Goal: Task Accomplishment & Management: Manage account settings

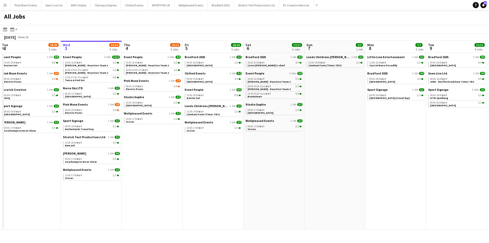
scroll to position [0, 137]
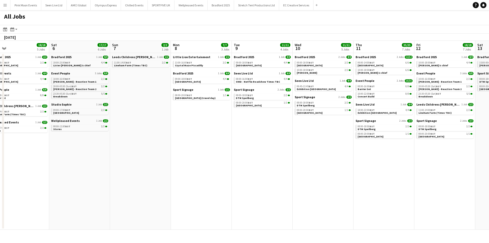
click at [0, 138] on app-all-jobs "All Jobs Date picker SEP 2025 SEP 2025 Monday M Tuesday T Wednesday W Thursday …" at bounding box center [244, 119] width 489 height 219
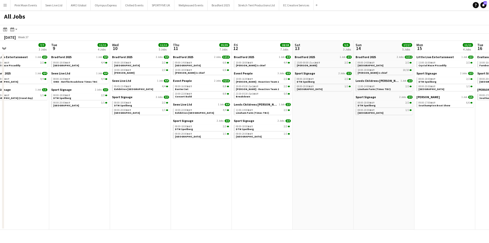
scroll to position [0, 123]
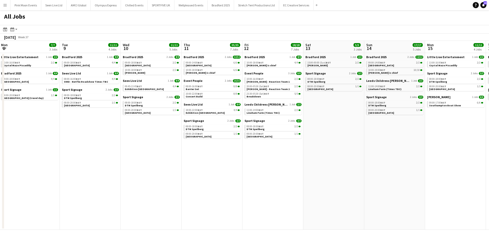
click at [150, 164] on app-all-jobs "All Jobs Date picker SEP 2025 SEP 2025 Monday M Tuesday T Wednesday W Thursday …" at bounding box center [244, 119] width 489 height 219
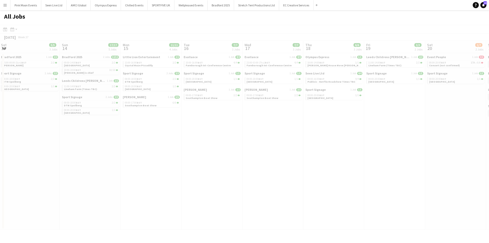
drag, startPoint x: 262, startPoint y: 178, endPoint x: 94, endPoint y: 178, distance: 168.3
click at [0, 187] on div at bounding box center [244, 134] width 489 height 219
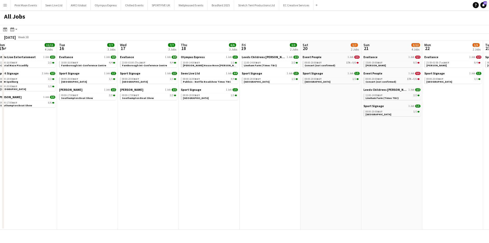
drag, startPoint x: 246, startPoint y: 175, endPoint x: 168, endPoint y: 175, distance: 78.2
click at [0, 176] on app-calendar-viewport "Sat 13 5/5 3 Jobs Sun 14 17/17 5 Jobs Mon 15 11/11 4 Jobs Tue 16 7/7 3 Jobs Wed…" at bounding box center [244, 135] width 489 height 189
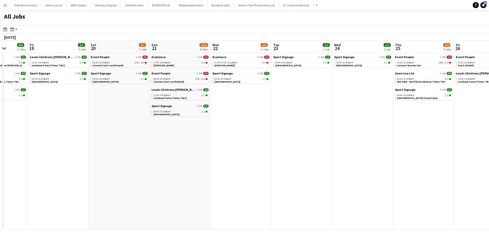
click at [93, 177] on app-all-jobs "All Jobs Date picker SEP 2025 SEP 2025 Monday M Tuesday T Wednesday W Thursday …" at bounding box center [244, 119] width 489 height 219
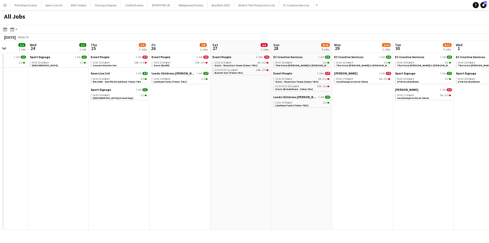
scroll to position [0, 228]
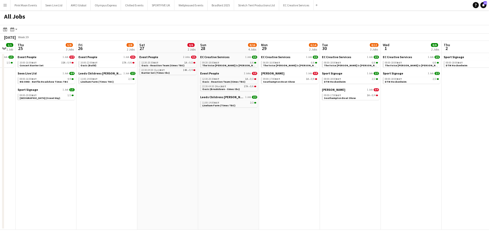
drag, startPoint x: 274, startPoint y: 142, endPoint x: 263, endPoint y: 143, distance: 11.3
click at [263, 143] on app-calendar-viewport "Sun 21 3/12 4 Jobs Mon 22 1/5 2 Jobs Tue 23 1/1 1 Job Wed 24 1/1 1 Job Thu 25 5…" at bounding box center [244, 135] width 489 height 189
click at [348, 62] on div "08:00-18:00 BST 6/6" at bounding box center [351, 62] width 54 height 3
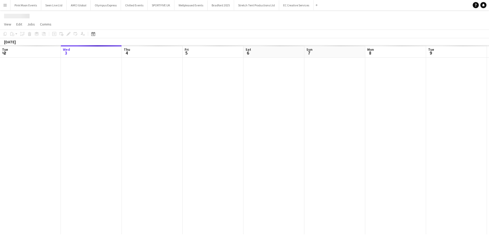
scroll to position [0, 175]
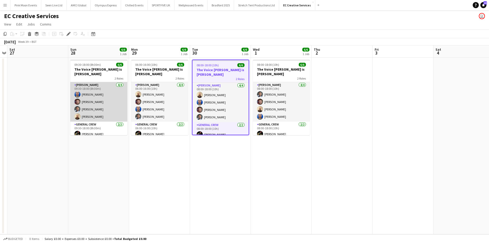
click at [85, 106] on app-card-role "[PERSON_NAME] [DATE] 09:30-18:00 (8h30m) [PERSON_NAME] [PERSON_NAME] [PERSON_NA…" at bounding box center [98, 101] width 57 height 39
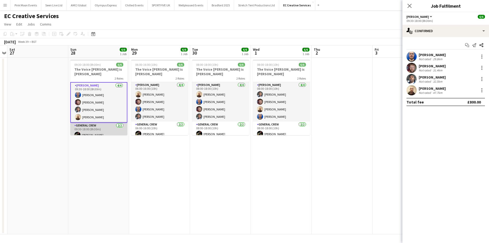
scroll to position [8, 0]
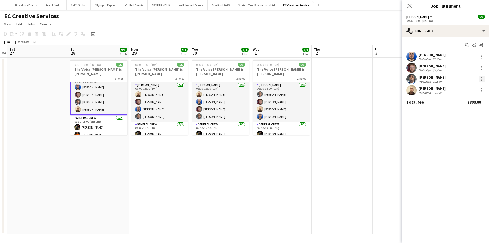
click at [479, 79] on div at bounding box center [482, 79] width 6 height 6
click at [465, 133] on button "Remove" at bounding box center [465, 137] width 40 height 12
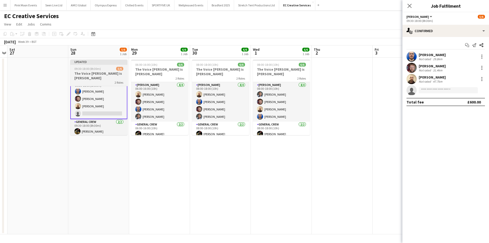
click at [109, 74] on h3 "The Voice Dom is Oliver Ellis" at bounding box center [98, 75] width 57 height 9
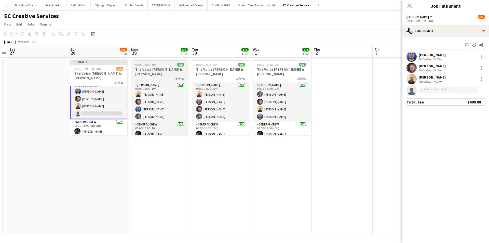
scroll to position [7, 0]
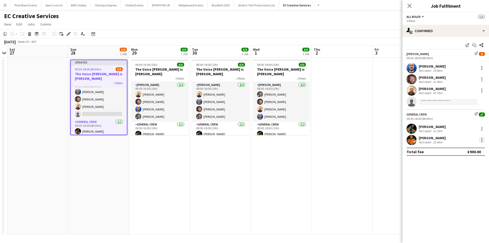
click at [481, 139] on div at bounding box center [482, 140] width 6 height 6
click at [467, 158] on button "Switch crew" at bounding box center [465, 161] width 40 height 12
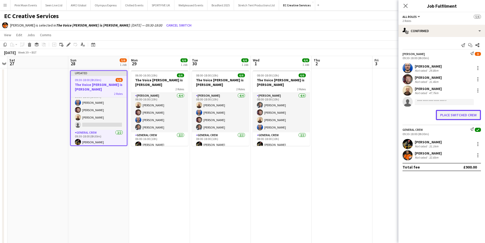
click at [444, 113] on button "Place switched crew" at bounding box center [458, 115] width 45 height 10
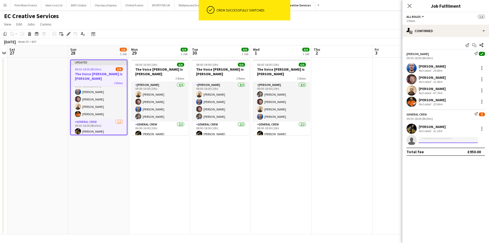
click at [436, 137] on input at bounding box center [448, 140] width 59 height 6
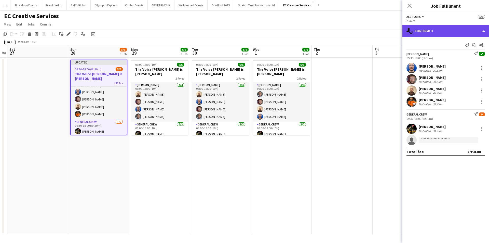
click at [431, 31] on div "single-neutral-actions-check-2 Confirmed" at bounding box center [445, 31] width 87 height 12
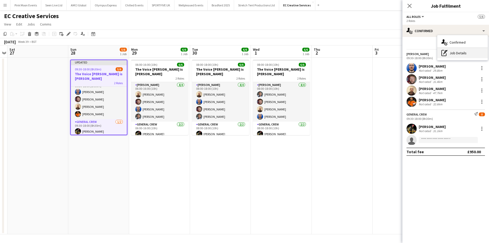
click at [470, 54] on div "pen-write Job Details" at bounding box center [462, 53] width 50 height 10
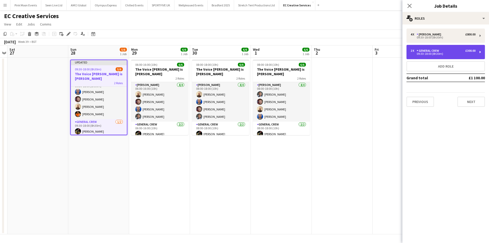
click at [451, 53] on div "09:30-18:00 (8h30m)" at bounding box center [442, 53] width 65 height 3
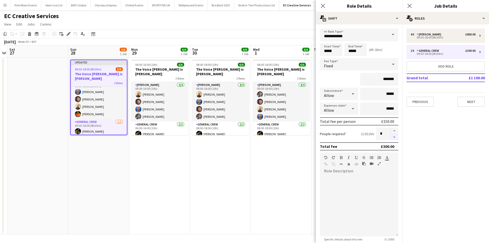
click at [394, 137] on button "button" at bounding box center [394, 137] width 8 height 6
type input "*"
click at [326, 4] on app-icon "Close pop-in" at bounding box center [322, 5] width 7 height 7
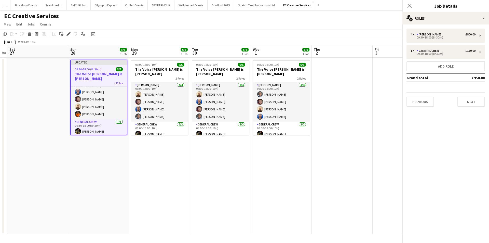
scroll to position [4, 0]
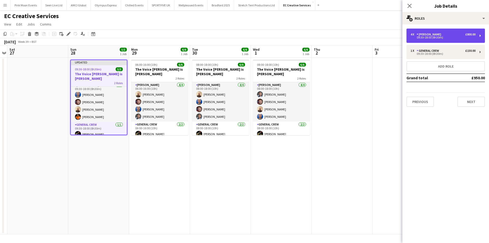
click at [412, 38] on div "09:30-18:00 (8h30m)" at bounding box center [442, 37] width 65 height 3
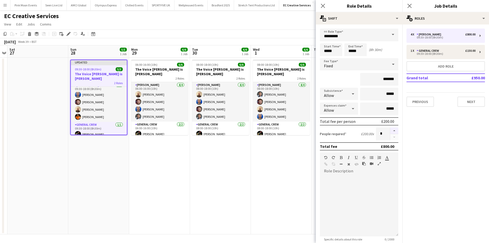
click at [390, 129] on button "button" at bounding box center [394, 130] width 8 height 7
type input "*"
click at [101, 69] on div "09:30-18:00 (8h30m) 5/5" at bounding box center [99, 69] width 56 height 4
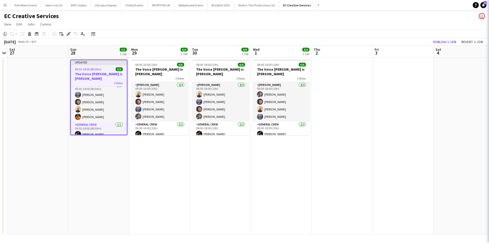
scroll to position [7, 0]
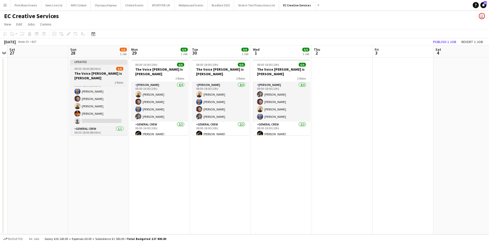
click at [101, 69] on div "09:30-18:00 (8h30m) 5/6" at bounding box center [98, 69] width 57 height 4
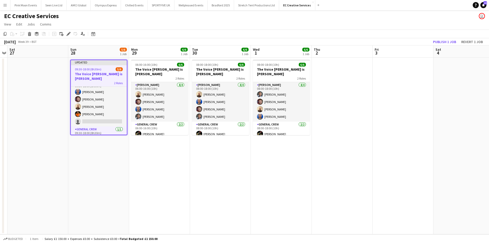
click at [101, 69] on div "09:30-18:00 (8h30m) 5/6" at bounding box center [99, 69] width 56 height 4
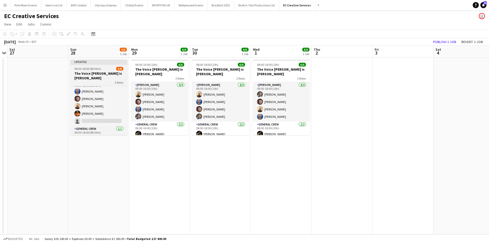
click at [101, 69] on div "09:30-18:00 (8h30m) 5/6" at bounding box center [98, 69] width 57 height 4
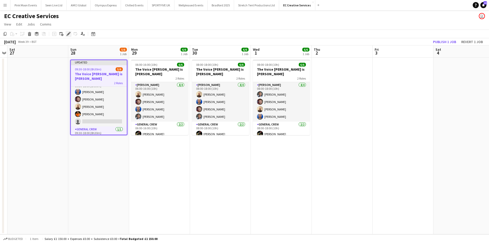
click at [67, 35] on icon at bounding box center [66, 35] width 1 height 1
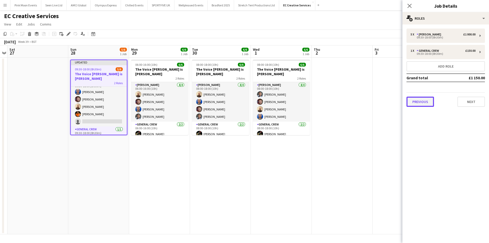
click at [432, 100] on button "Previous" at bounding box center [419, 102] width 27 height 10
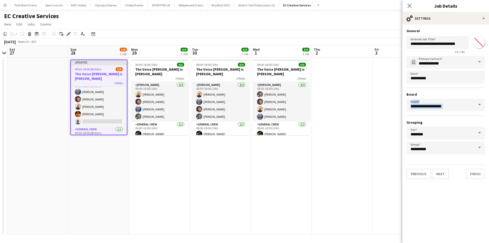
click at [432, 100] on mat-expansion-panel "**********" at bounding box center [445, 133] width 87 height 218
drag, startPoint x: 427, startPoint y: 44, endPoint x: 516, endPoint y: 45, distance: 88.9
click at [489, 45] on html "Menu Boards Boards Boards All jobs Status Workforce Workforce My Workforce Recr…" at bounding box center [244, 121] width 489 height 243
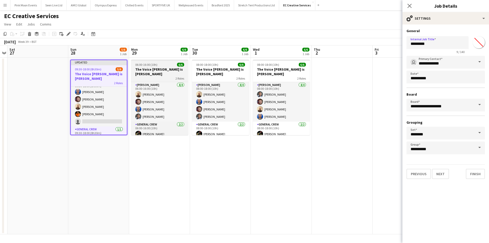
click at [142, 76] on div "2 Roles" at bounding box center [159, 78] width 57 height 4
type input "**********"
type input "*******"
type input "**********"
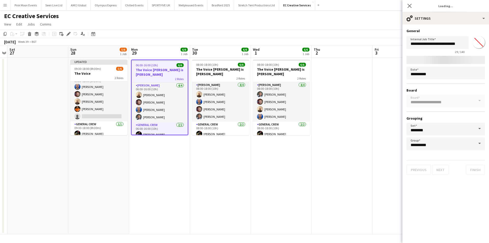
type input "*******"
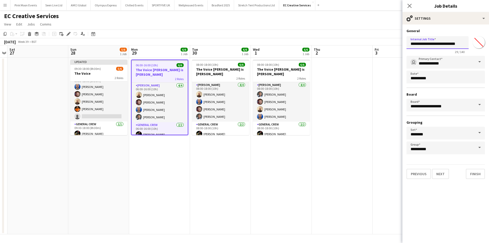
drag, startPoint x: 425, startPoint y: 46, endPoint x: 531, endPoint y: 40, distance: 105.8
click at [489, 40] on html "Menu Boards Boards Boards All jobs Status Workforce Workforce My Workforce Recr…" at bounding box center [244, 121] width 489 height 243
drag, startPoint x: 218, startPoint y: 68, endPoint x: 397, endPoint y: 68, distance: 178.7
click at [221, 68] on app-calendar-viewport "Wed 24 Thu 25 Fri 26 Sat 27 Sun 28 5/6 1 Job Mon 29 6/6 1 Job Tue 30 6/6 1 Job …" at bounding box center [244, 139] width 489 height 189
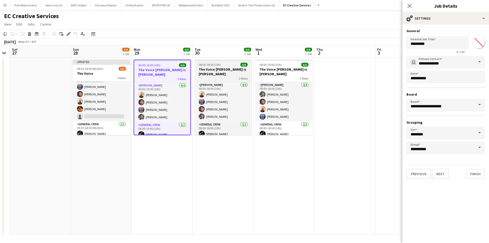
click at [228, 69] on h3 "The Voice Dom is Oliver Ellis" at bounding box center [223, 71] width 57 height 9
type input "**********"
type input "*******"
type input "**********"
type input "*******"
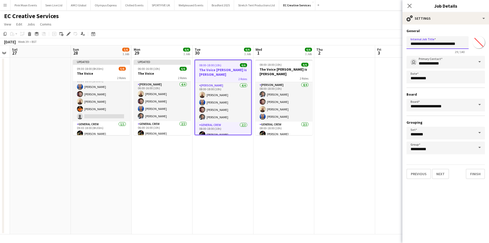
drag, startPoint x: 426, startPoint y: 45, endPoint x: 580, endPoint y: 32, distance: 154.1
click at [489, 32] on html "Menu Boards Boards Boards All jobs Status Workforce Workforce My Workforce Recr…" at bounding box center [244, 121] width 489 height 243
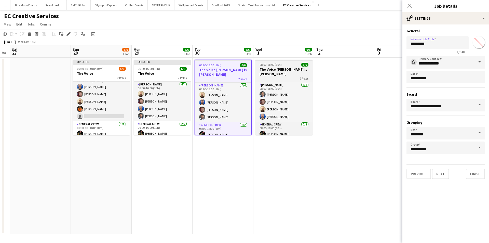
click at [268, 68] on h3 "The Voice Dom is Oliver Ellis" at bounding box center [283, 71] width 57 height 9
type input "**********"
type input "*******"
type input "**********"
type input "*******"
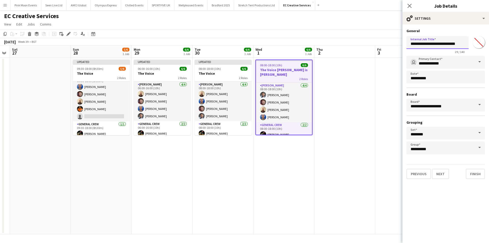
drag, startPoint x: 427, startPoint y: 43, endPoint x: 502, endPoint y: 42, distance: 75.1
click at [489, 42] on html "Menu Boards Boards Boards All jobs Status Workforce Workforce My Workforce Recr…" at bounding box center [244, 121] width 489 height 243
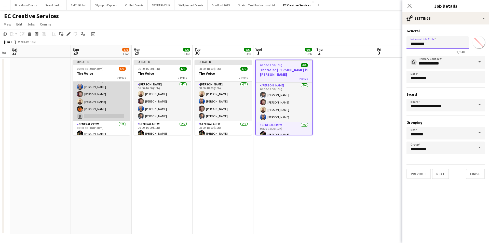
type input "*********"
click at [94, 114] on app-card-role "Carpenter 4/5 09:30-18:00 (8h30m) Thomas Barker Dom Riley Jason Mawer Peter Ste…" at bounding box center [101, 97] width 57 height 47
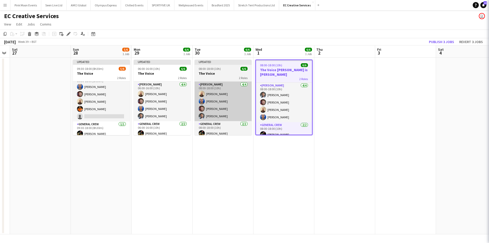
scroll to position [8, 0]
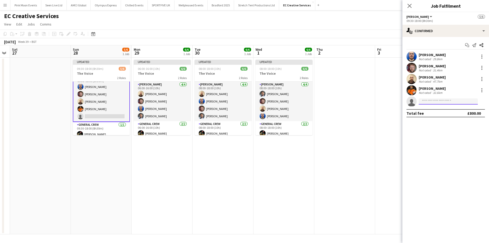
click at [434, 101] on input at bounding box center [448, 101] width 59 height 6
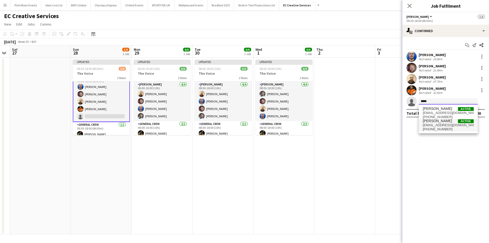
type input "*****"
click at [449, 119] on span "Idris Boumedra Active" at bounding box center [448, 121] width 51 height 4
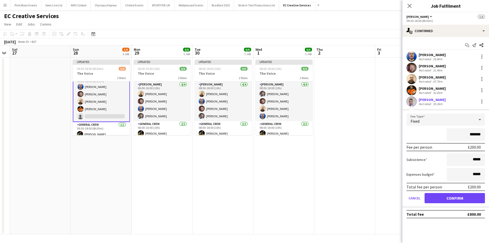
drag, startPoint x: 465, startPoint y: 135, endPoint x: 545, endPoint y: 133, distance: 80.0
click at [489, 133] on html "Menu Boards Boards Boards All jobs Status Workforce Workforce My Workforce Recr…" at bounding box center [244, 121] width 489 height 243
type input "****"
click at [438, 196] on button "Confirm" at bounding box center [454, 198] width 60 height 10
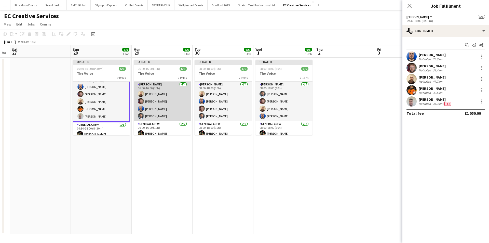
click at [157, 104] on app-card-role "Carpenter 4/4 06:00-16:00 (10h) Jason Mawer Dom Riley Thomas Barker Panashe Ruw…" at bounding box center [162, 100] width 57 height 39
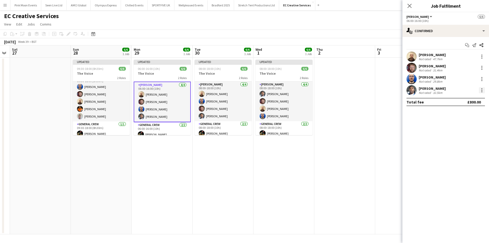
click at [480, 88] on div at bounding box center [482, 90] width 6 height 6
click at [468, 149] on span "Remove" at bounding box center [465, 148] width 32 height 5
click at [160, 135] on app-date-cell "Updated 06:00-16:00 (10h) 5/6 The Voice 2 Roles Carpenter 3/4 06:00-16:00 (10h)…" at bounding box center [162, 146] width 61 height 176
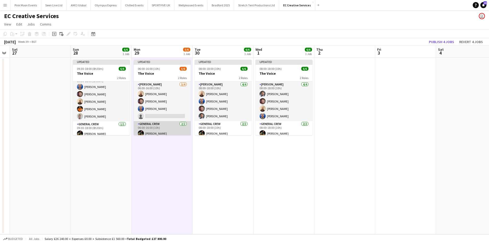
click at [161, 131] on app-card-role "General Crew 2/2 06:00-16:00 (10h) ISAIAH GLYNN Peter Stevenson" at bounding box center [162, 133] width 57 height 25
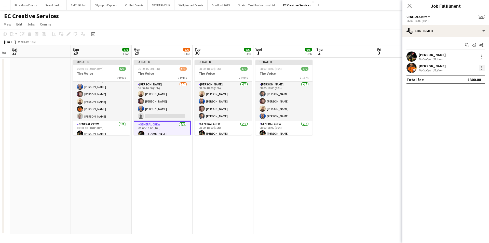
click at [479, 70] on div at bounding box center [482, 68] width 6 height 6
click at [475, 86] on button "Switch crew" at bounding box center [465, 89] width 40 height 12
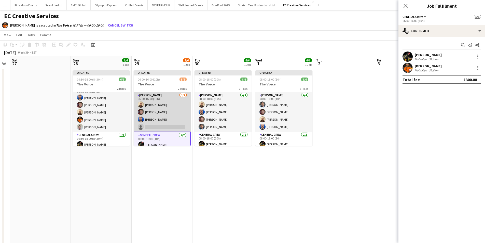
click at [148, 127] on app-card-role "Carpenter 3/4 06:00-16:00 (10h) Jason Mawer Dom Riley Thomas Barker single-neut…" at bounding box center [162, 111] width 57 height 39
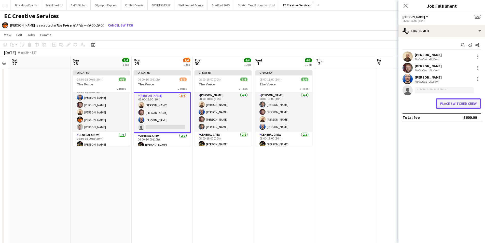
click at [459, 103] on button "Place switched crew" at bounding box center [458, 103] width 45 height 10
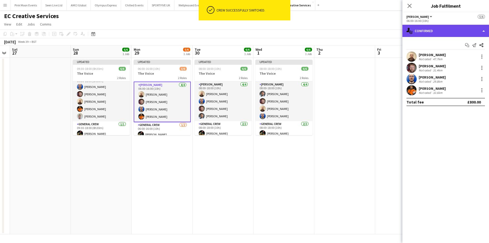
click at [429, 27] on div "single-neutral-actions-check-2 Confirmed" at bounding box center [445, 31] width 87 height 12
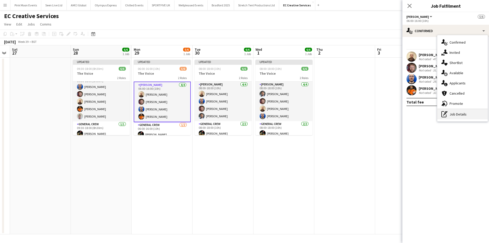
click at [464, 115] on div "pen-write Job Details" at bounding box center [462, 114] width 50 height 10
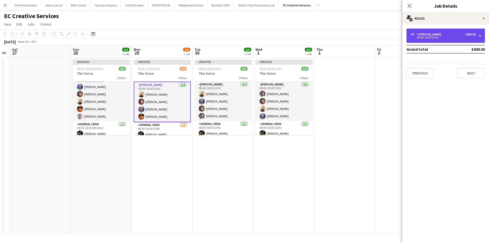
click at [449, 34] on div "4 x Carpenter £800.00" at bounding box center [442, 35] width 65 height 4
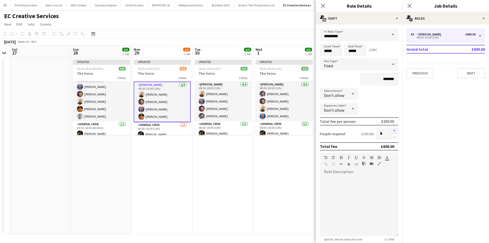
click at [393, 130] on button "button" at bounding box center [394, 130] width 8 height 7
type input "*"
click at [155, 125] on app-card-role "General Crew 1/2 06:00-16:00 (10h) ISAIAH GLYNN single-neutral-actions" at bounding box center [162, 134] width 57 height 25
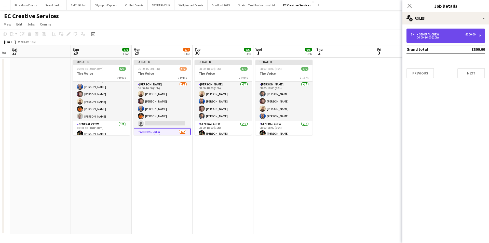
click at [424, 37] on div "06:00-16:00 (10h)" at bounding box center [442, 37] width 65 height 3
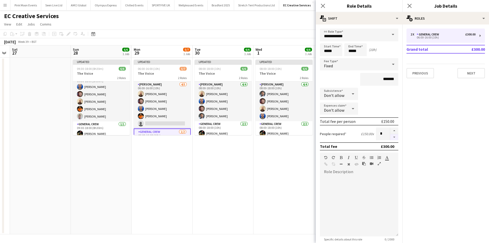
click at [392, 138] on button "button" at bounding box center [394, 137] width 8 height 6
type input "*"
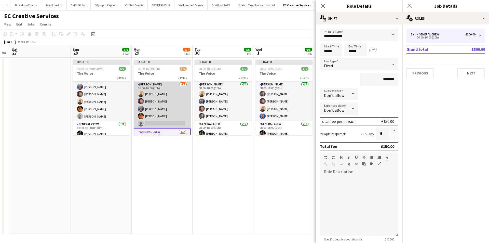
click at [158, 117] on app-card-role "Carpenter 4/5 06:00-16:00 (10h) Jason Mawer Dom Riley Thomas Barker Peter Steve…" at bounding box center [162, 104] width 57 height 47
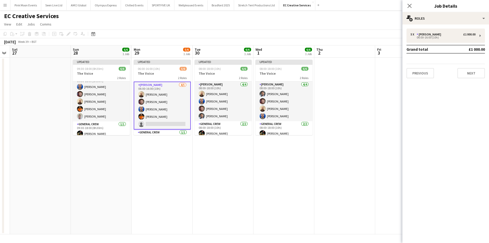
click at [164, 118] on app-card-role "Carpenter 4/5 06:00-16:00 (10h) Jason Mawer Dom Riley Thomas Barker Peter Steve…" at bounding box center [162, 105] width 57 height 48
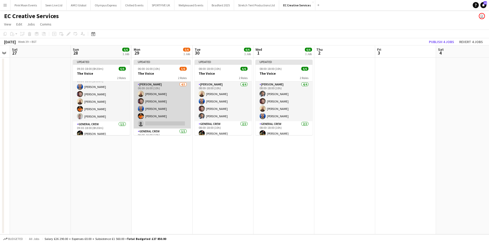
click at [174, 120] on app-card-role "Carpenter 4/5 06:00-16:00 (10h) Jason Mawer Dom Riley Thomas Barker Peter Steve…" at bounding box center [162, 104] width 57 height 47
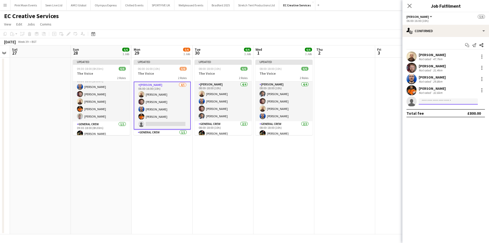
click at [433, 100] on input at bounding box center [448, 101] width 59 height 6
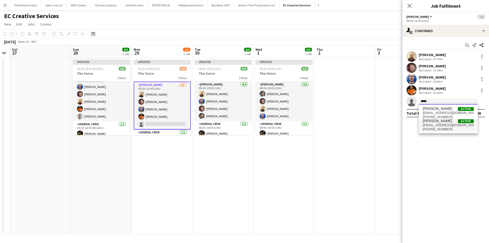
type input "*****"
click at [445, 122] on span "Idris Boumedra" at bounding box center [437, 121] width 29 height 4
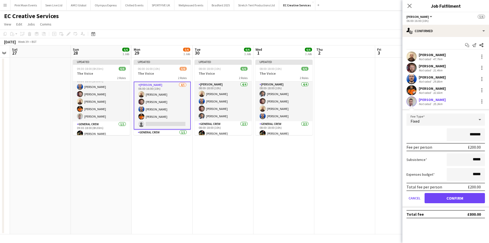
drag, startPoint x: 458, startPoint y: 138, endPoint x: 480, endPoint y: 137, distance: 21.7
click at [480, 137] on input "*******" at bounding box center [466, 134] width 38 height 13
type input "****"
drag, startPoint x: 472, startPoint y: 198, endPoint x: 462, endPoint y: 201, distance: 10.1
click at [472, 198] on button "Confirm" at bounding box center [454, 198] width 60 height 10
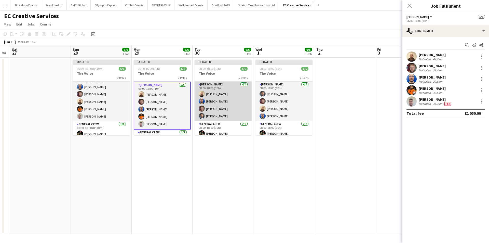
click at [227, 117] on app-card-role "Carpenter 4/4 08:00-18:00 (10h) Jason Mawer Thomas Barker Dom Riley Panashe Ruw…" at bounding box center [223, 100] width 57 height 39
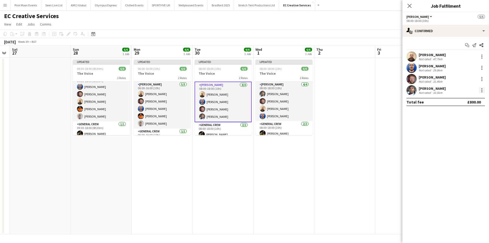
click at [484, 92] on div at bounding box center [482, 90] width 6 height 6
click at [464, 150] on span "Remove" at bounding box center [456, 148] width 15 height 4
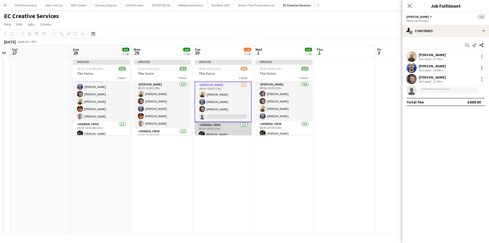
click at [237, 131] on app-card-role "General Crew 2/2 08:00-18:00 (10h) ISAIAH GLYNN Peter Stevenson" at bounding box center [223, 134] width 57 height 25
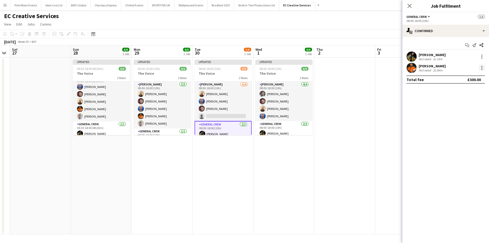
click at [483, 68] on div at bounding box center [482, 68] width 6 height 6
click at [471, 88] on span "Switch crew" at bounding box center [465, 89] width 32 height 5
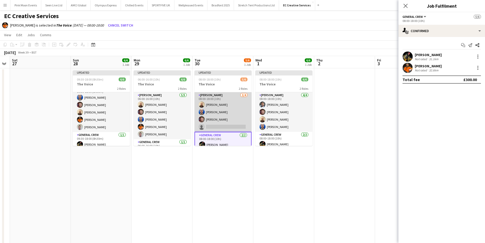
click at [237, 126] on app-card-role "Carpenter 3/4 08:00-18:00 (10h) Jason Mawer Thomas Barker Dom Riley single-neut…" at bounding box center [223, 111] width 57 height 39
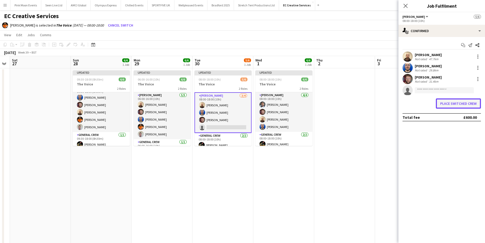
click at [466, 100] on button "Place switched crew" at bounding box center [458, 103] width 45 height 10
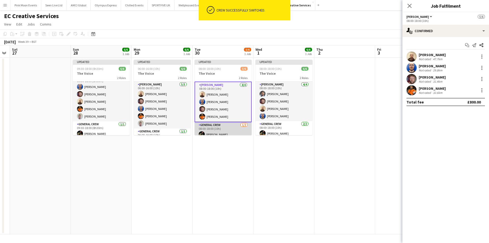
click at [227, 129] on app-card-role "General Crew 1/2 08:00-18:00 (10h) ISAIAH GLYNN single-neutral-actions" at bounding box center [223, 134] width 57 height 25
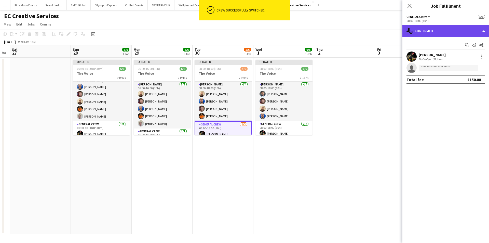
click at [438, 34] on div "single-neutral-actions-check-2 Confirmed" at bounding box center [445, 31] width 87 height 12
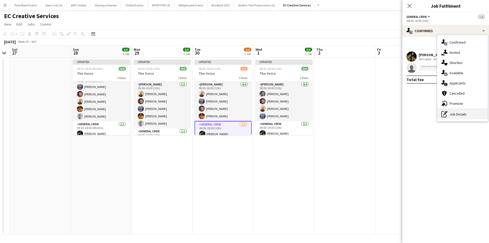
click at [450, 116] on div "pen-write Job Details" at bounding box center [462, 114] width 50 height 10
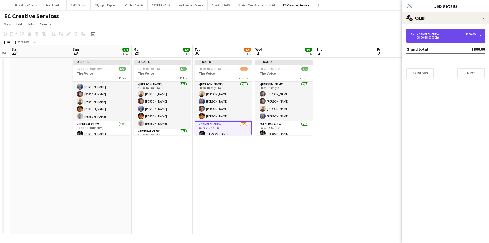
click at [442, 37] on div "08:00-18:00 (10h)" at bounding box center [442, 37] width 65 height 3
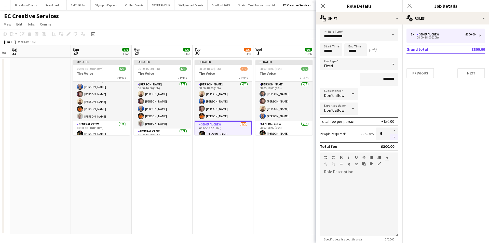
click at [392, 136] on button "button" at bounding box center [394, 137] width 8 height 6
type input "*"
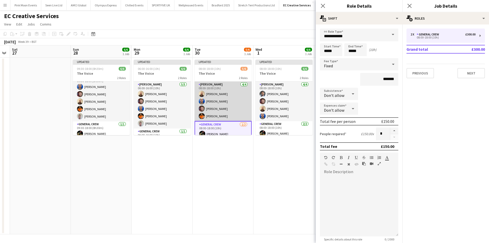
click at [225, 100] on app-card-role "Carpenter 4/4 08:00-18:00 (10h) Jason Mawer Thomas Barker Dom Riley Peter Steve…" at bounding box center [223, 100] width 57 height 39
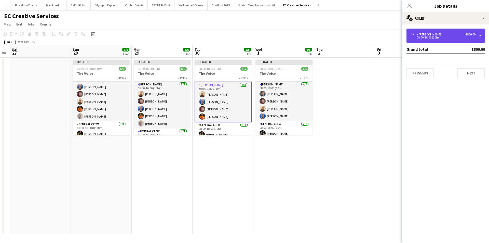
click at [427, 32] on div "4 x Carpenter £800.00 08:00-18:00 (10h)" at bounding box center [445, 36] width 78 height 14
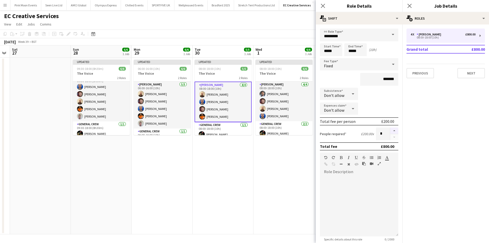
click at [390, 130] on button "button" at bounding box center [394, 130] width 8 height 7
type input "*"
click at [324, 7] on icon at bounding box center [322, 5] width 5 height 5
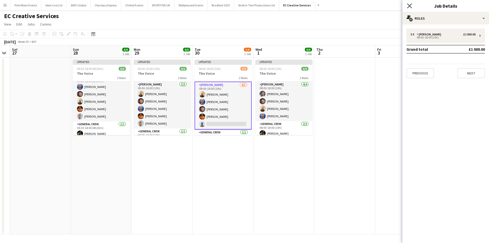
drag, startPoint x: 409, startPoint y: 5, endPoint x: 315, endPoint y: 70, distance: 114.1
click at [409, 6] on icon "Close pop-in" at bounding box center [409, 6] width 4 height 4
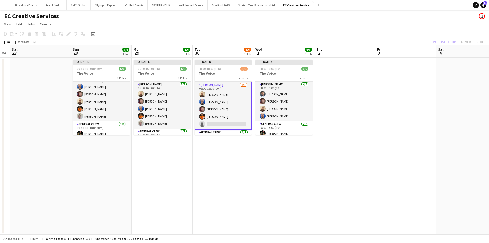
click at [215, 127] on app-card-role "Carpenter 4/5 08:00-18:00 (10h) Jason Mawer Thomas Barker Dom Riley Peter Steve…" at bounding box center [223, 105] width 57 height 48
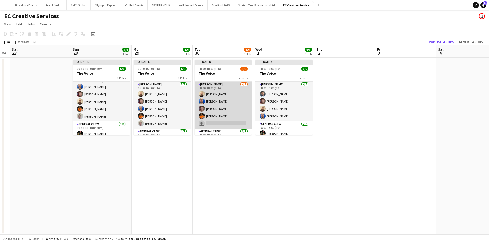
click at [215, 127] on app-card-role "Carpenter 4/5 08:00-18:00 (10h) Jason Mawer Thomas Barker Dom Riley Peter Steve…" at bounding box center [223, 104] width 57 height 47
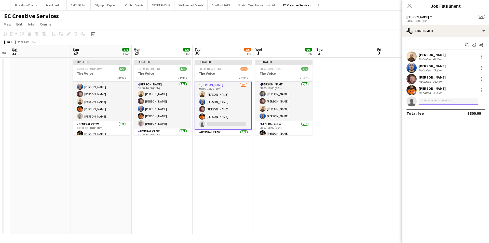
click at [450, 104] on input at bounding box center [448, 101] width 59 height 6
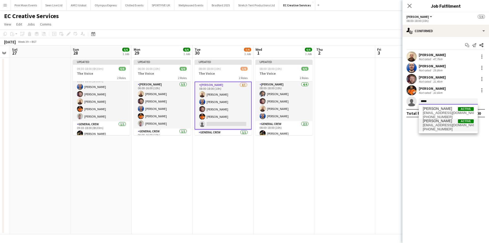
type input "*****"
click at [449, 121] on span "Idris Boumedra Active" at bounding box center [448, 121] width 51 height 4
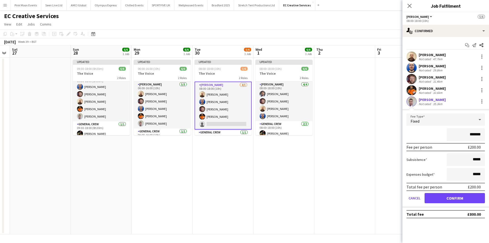
drag, startPoint x: 462, startPoint y: 134, endPoint x: 558, endPoint y: 135, distance: 95.5
click at [489, 135] on html "Menu Boards Boards Boards All jobs Status Workforce Workforce My Workforce Recr…" at bounding box center [244, 121] width 489 height 243
type input "****"
click at [450, 195] on button "Confirm" at bounding box center [454, 198] width 60 height 10
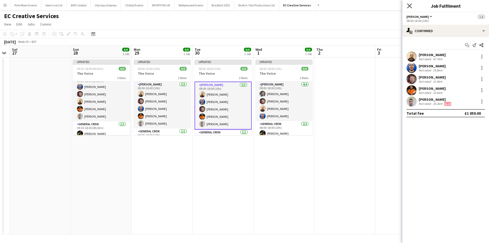
click at [408, 4] on icon "Close pop-in" at bounding box center [409, 5] width 5 height 5
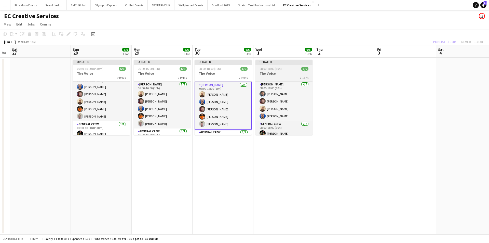
click at [294, 76] on div "2 Roles" at bounding box center [283, 78] width 57 height 4
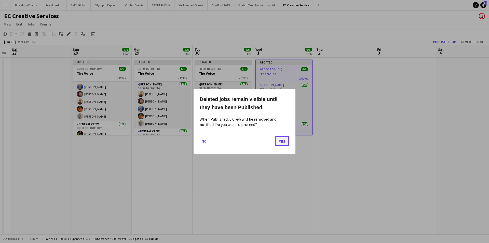
click at [277, 144] on button "Yes" at bounding box center [282, 141] width 14 height 10
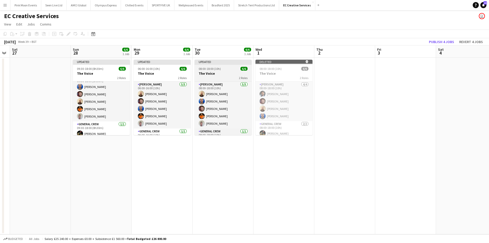
click at [215, 71] on h3 "The Voice" at bounding box center [223, 73] width 57 height 5
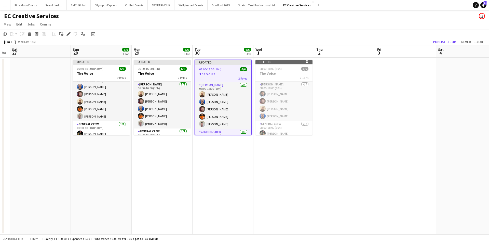
click at [270, 150] on app-date-cell "Deleted skull 08:00-18:00 (10h) 6/6 The Voice 2 Roles Carpenter 4/4 08:00-18:00…" at bounding box center [283, 146] width 61 height 176
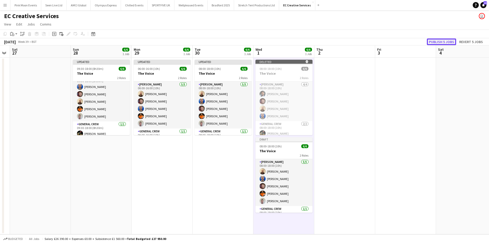
click at [447, 42] on button "Publish 5 jobs" at bounding box center [441, 41] width 29 height 7
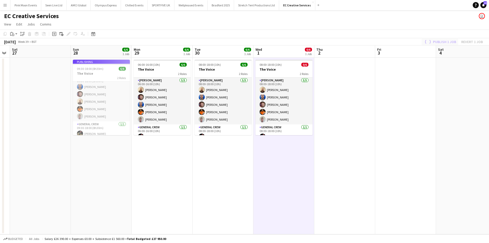
scroll to position [7, 0]
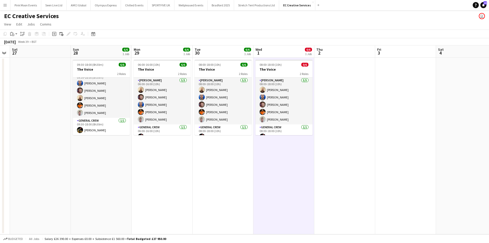
click at [92, 175] on app-date-cell "09:30-18:00 (8h30m) 6/6 The Voice 2 Roles Carpenter 5/5 09:30-18:00 (8h30m) Tho…" at bounding box center [101, 146] width 61 height 176
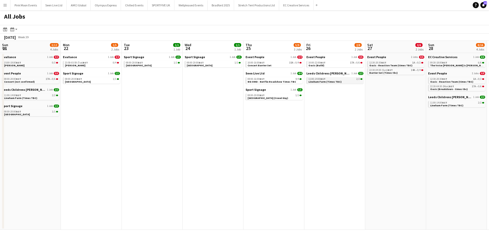
scroll to position [0, 228]
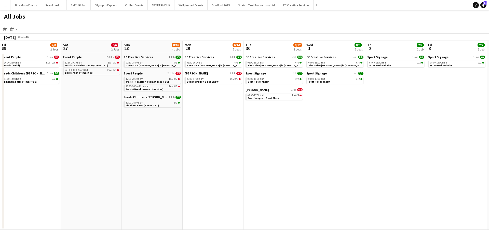
drag, startPoint x: 324, startPoint y: 148, endPoint x: 507, endPoint y: 139, distance: 184.1
click at [489, 139] on html "Menu Boards Boards Boards All jobs Status Workforce Workforce My Workforce Recr…" at bounding box center [244, 121] width 489 height 243
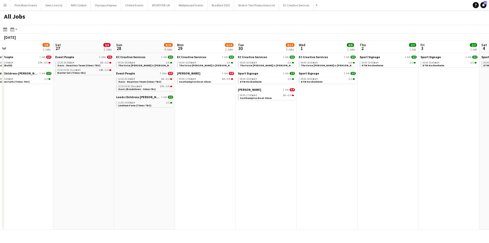
drag, startPoint x: 476, startPoint y: 136, endPoint x: 484, endPoint y: 136, distance: 7.7
click at [489, 134] on html "Menu Boards Boards Boards All jobs Status Workforce Workforce My Workforce Recr…" at bounding box center [244, 121] width 489 height 243
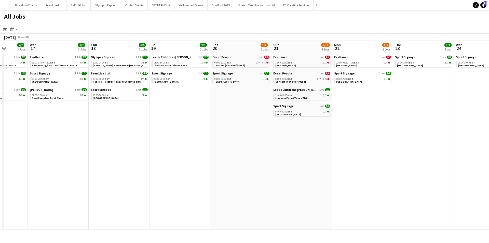
drag, startPoint x: 415, startPoint y: 126, endPoint x: 326, endPoint y: 147, distance: 91.2
click at [489, 111] on html "Menu Boards Boards Boards All jobs Status Workforce Workforce My Workforce Recr…" at bounding box center [244, 121] width 489 height 243
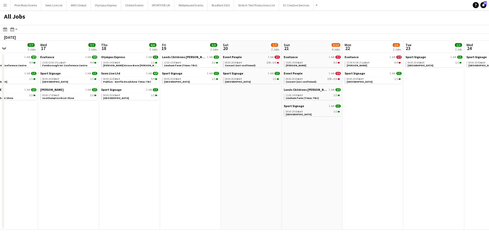
drag, startPoint x: 144, startPoint y: 154, endPoint x: 245, endPoint y: 153, distance: 101.9
click at [328, 130] on app-calendar-viewport "Sun 14 17/17 5 Jobs Mon 15 11/11 4 Jobs Tue 16 7/7 3 Jobs Wed 17 7/7 3 Jobs Thu…" at bounding box center [244, 135] width 489 height 189
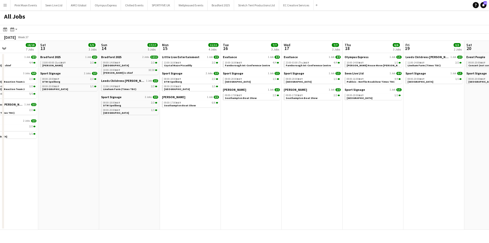
drag, startPoint x: 301, startPoint y: 143, endPoint x: 298, endPoint y: 156, distance: 13.4
click at [373, 138] on app-calendar-viewport "Wed 10 11/11 5 Jobs Thu 11 35/35 7 Jobs Fri 12 18/18 7 Jobs Sat 13 5/5 3 Jobs S…" at bounding box center [244, 135] width 489 height 189
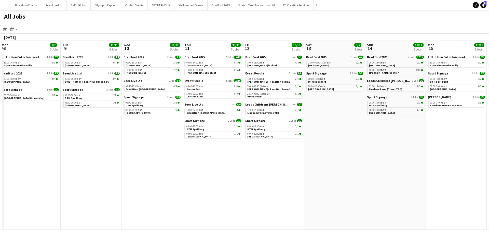
drag, startPoint x: 234, startPoint y: 147, endPoint x: 321, endPoint y: 138, distance: 87.0
click at [320, 138] on app-calendar-viewport "Sat 6 17/17 6 Jobs Sun 7 2/2 1 Job Mon 8 7/7 3 Jobs Tue 9 11/11 4 Jobs Wed 10 1…" at bounding box center [244, 135] width 489 height 189
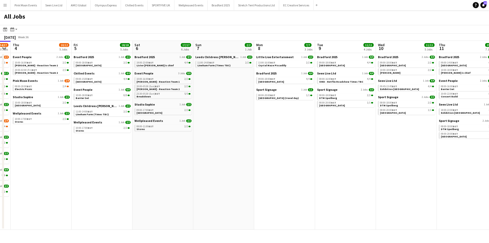
drag, startPoint x: 288, startPoint y: 142, endPoint x: 308, endPoint y: 141, distance: 20.1
click at [305, 141] on app-calendar-viewport "Tue 2 18/20 5 Jobs Wed 3 34/37 10 Jobs Thu 4 10/12 5 Jobs Fri 5 18/18 5 Jobs Sa…" at bounding box center [244, 135] width 489 height 189
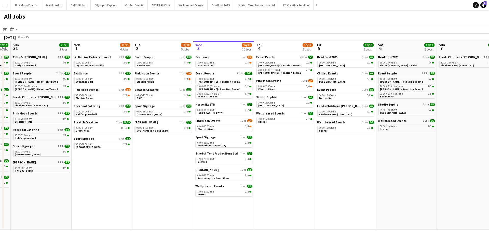
drag, startPoint x: 220, startPoint y: 156, endPoint x: 226, endPoint y: 156, distance: 6.1
click at [226, 156] on app-calendar-viewport "Fri 29 43/43 11 Jobs Sat 30 37/37 10 Jobs Sun 31 21/21 8 Jobs Mon 1 21/23 6 Job…" at bounding box center [244, 135] width 489 height 189
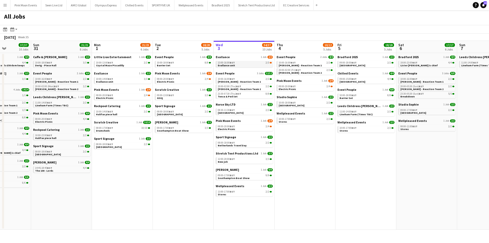
click at [237, 62] on div "13:00-16:00 BST 2/3" at bounding box center [245, 62] width 54 height 3
click at [238, 65] on link "13:00-16:00 BST 2/3 Evallance unit" at bounding box center [245, 64] width 54 height 6
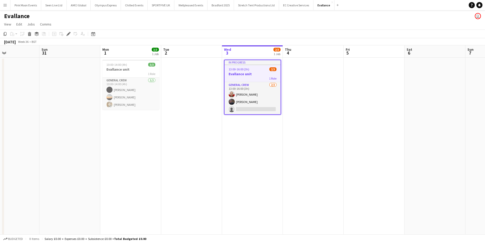
drag, startPoint x: 356, startPoint y: 184, endPoint x: 267, endPoint y: 192, distance: 90.0
click at [267, 192] on app-calendar-viewport "Thu 28 Fri 29 10/10 3 Jobs Sat 30 Sun 31 Mon 1 3/3 1 Job Tue 2 Wed 3 2/3 1 Job …" at bounding box center [242, 157] width 485 height 224
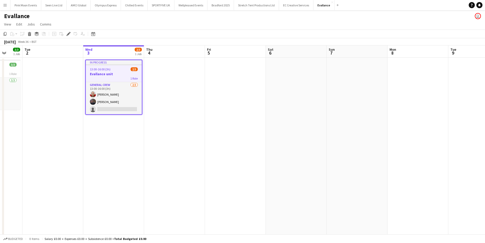
drag, startPoint x: 306, startPoint y: 177, endPoint x: 168, endPoint y: 174, distance: 137.3
click at [167, 175] on app-calendar-viewport "Sat 30 Sun 31 Mon 1 3/3 1 Job Tue 2 Wed 3 2/3 1 Job Thu 4 Fri 5 Sat 6 Sun 7 Mon…" at bounding box center [242, 157] width 485 height 224
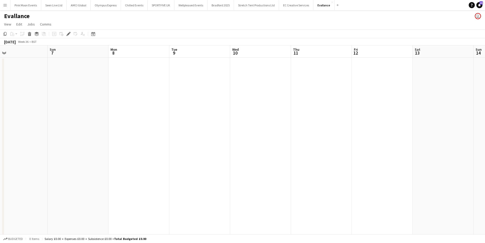
click at [172, 169] on app-calendar-viewport "Thu 4 Fri 5 Sat 6 Sun 7 Mon 8 Tue 9 Wed 10 Thu 11 Fri 12 Sat 13 Sun 14 Mon 15 T…" at bounding box center [242, 157] width 485 height 224
drag, startPoint x: 292, startPoint y: 152, endPoint x: 117, endPoint y: 159, distance: 174.8
click at [116, 159] on app-calendar-viewport "Thu 4 Fri 5 Sat 6 Sun 7 Mon 8 Tue 9 Wed 10 Thu 11 Fri 12 Sat 13 Sun 14 Mon 15 T…" at bounding box center [242, 157] width 485 height 224
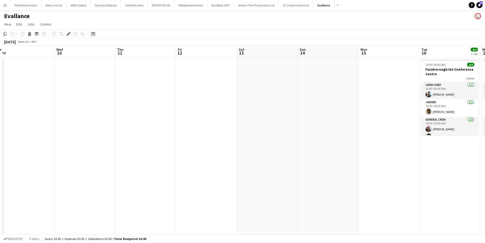
click at [193, 155] on app-calendar-viewport "Sat 6 Sun 7 Mon 8 Tue 9 Wed 10 Thu 11 Fri 12 Sat 13 Sun 14 Mon 15 Tue 16 4/4 1 …" at bounding box center [242, 157] width 485 height 224
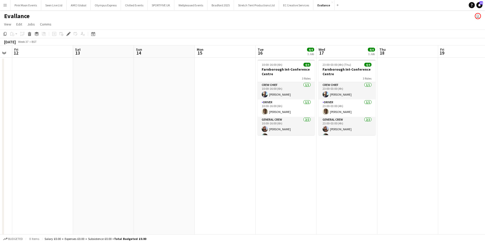
click at [196, 163] on app-calendar-viewport "Mon 8 Tue 9 Wed 10 Thu 11 Fri 12 Sat 13 Sun 14 Mon 15 Tue 16 4/4 1 Job Wed 17 4…" at bounding box center [242, 157] width 485 height 224
drag, startPoint x: 222, startPoint y: 163, endPoint x: 196, endPoint y: 166, distance: 26.1
click at [196, 166] on app-calendar-viewport "Mon 8 Tue 9 Wed 10 Thu 11 Fri 12 Sat 13 Sun 14 Mon 15 Tue 16 4/4 1 Job Wed 17 4…" at bounding box center [242, 157] width 485 height 224
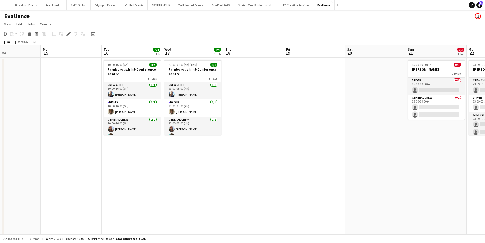
drag, startPoint x: 196, startPoint y: 182, endPoint x: 191, endPoint y: 182, distance: 4.4
click at [191, 182] on app-calendar-viewport "Wed 10 Thu 11 Fri 12 Sat 13 Sun 14 Mon 15 Tue 16 4/4 1 Job Wed 17 4/4 1 Job Thu…" at bounding box center [242, 157] width 485 height 224
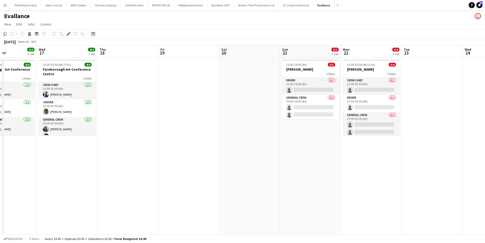
scroll to position [0, 189]
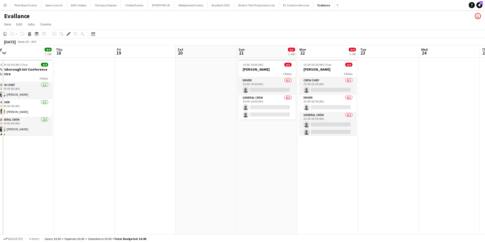
drag, startPoint x: 152, startPoint y: 183, endPoint x: 158, endPoint y: 180, distance: 6.5
click at [136, 183] on app-calendar-viewport "Sun 14 Mon 15 Tue 16 4/4 1 Job Wed 17 4/4 1 Job Thu 18 Fri 19 Sat 20 Sun 21 0/3…" at bounding box center [242, 157] width 485 height 224
click at [269, 116] on app-card-role "General Crew 0/2 15:00-19:00 (4h) single-neutral-actions single-neutral-actions" at bounding box center [267, 107] width 57 height 25
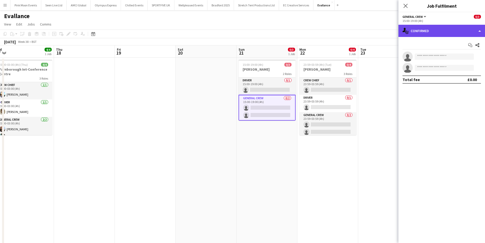
click at [437, 35] on div "single-neutral-actions-check-2 Confirmed" at bounding box center [441, 31] width 87 height 12
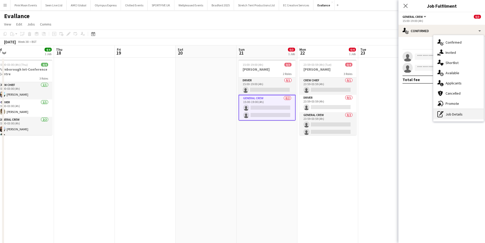
click at [445, 115] on div "pen-write Job Details" at bounding box center [458, 114] width 50 height 10
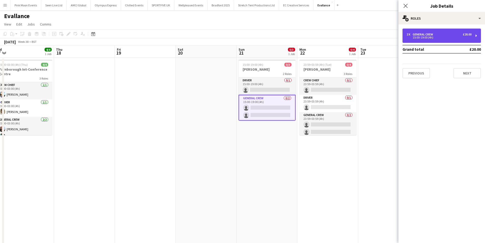
click at [430, 36] on div "15:00-19:00 (4h)" at bounding box center [439, 37] width 65 height 3
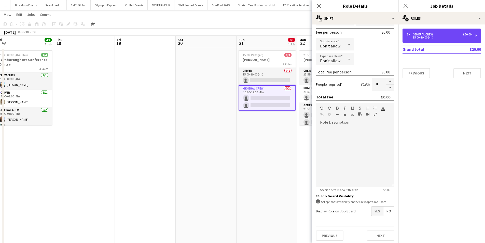
scroll to position [76, 0]
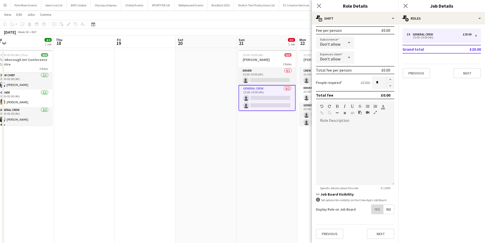
click at [371, 207] on span "Yes" at bounding box center [377, 208] width 12 height 9
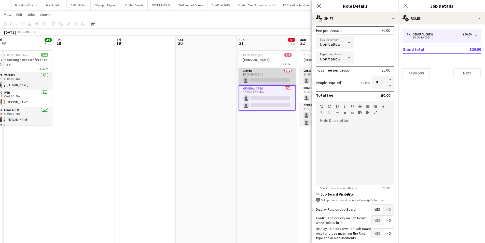
click at [265, 73] on app-card-role "Driver 0/1 15:00-19:00 (4h) single-neutral-actions" at bounding box center [267, 76] width 57 height 17
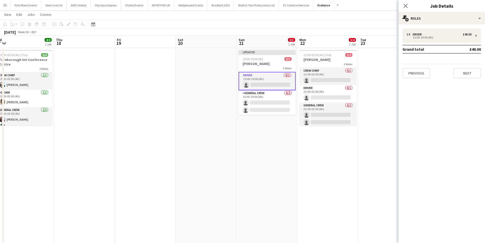
click at [277, 78] on app-card-role "Driver 0/1 15:00-19:00 (4h) single-neutral-actions" at bounding box center [267, 81] width 57 height 18
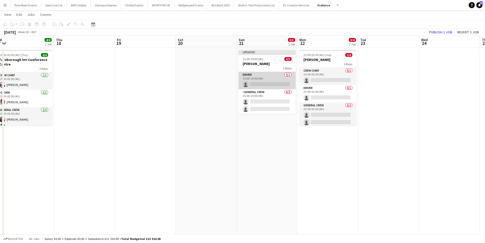
click at [277, 78] on app-card-role "Driver 0/1 15:00-19:00 (4h) single-neutral-actions" at bounding box center [267, 80] width 57 height 17
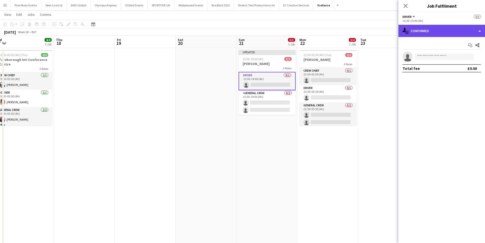
click at [437, 37] on div "single-neutral-actions-check-2 Confirmed" at bounding box center [441, 31] width 87 height 12
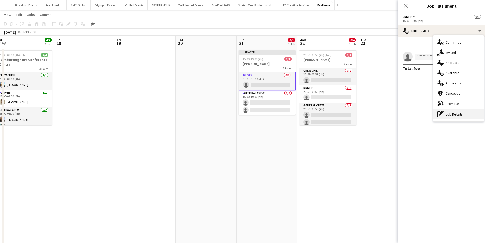
click at [449, 118] on div "pen-write Job Details" at bounding box center [458, 114] width 50 height 10
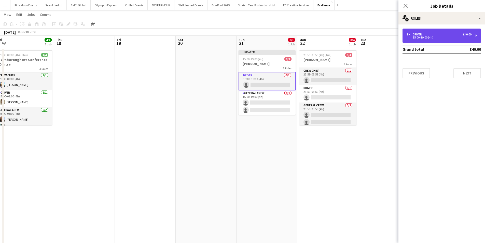
click at [417, 34] on div "Driver" at bounding box center [418, 35] width 11 height 4
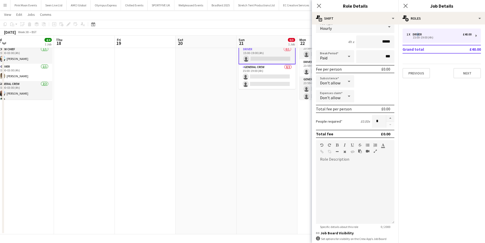
scroll to position [51, 0]
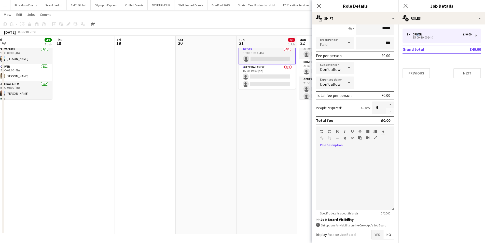
click at [361, 136] on button "button" at bounding box center [360, 137] width 4 height 4
click at [371, 231] on span "Yes" at bounding box center [377, 234] width 12 height 9
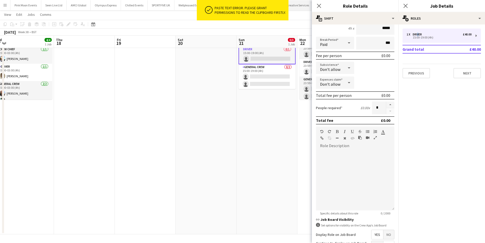
click at [309, 5] on button "EC Creative Services Close" at bounding box center [296, 5] width 34 height 10
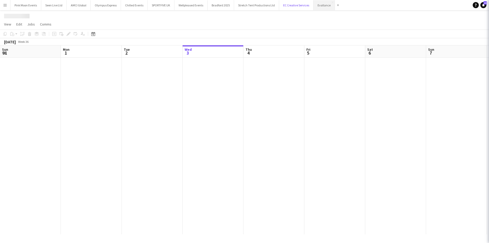
scroll to position [0, 122]
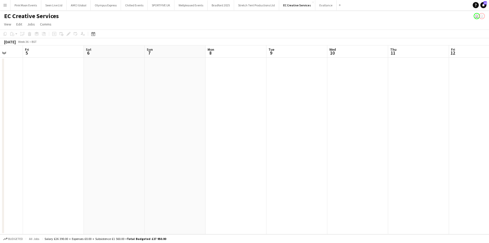
drag, startPoint x: 439, startPoint y: 128, endPoint x: 255, endPoint y: 130, distance: 184.1
click at [255, 130] on app-calendar-viewport "Tue 2 Wed 3 Thu 4 Fri 5 Sat 6 Sun 7 Mon 8 Tue 9 Wed 10 Thu 11 Fri 12 Sat 13 Sun…" at bounding box center [244, 139] width 489 height 189
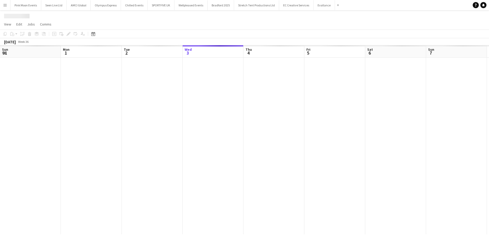
scroll to position [0, 122]
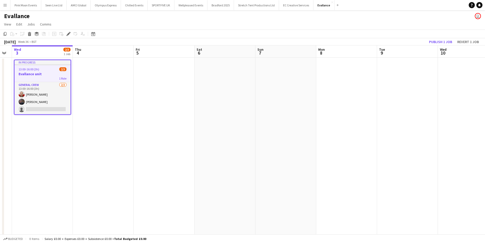
drag, startPoint x: 365, startPoint y: 166, endPoint x: 187, endPoint y: 167, distance: 178.0
click at [187, 167] on app-calendar-viewport "Sat 30 Sun 31 Mon 1 3/3 1 Job Tue 2 Wed 3 2/3 1 Job Thu 4 Fri 5 Sat 6 Sun 7 Mon…" at bounding box center [242, 157] width 485 height 224
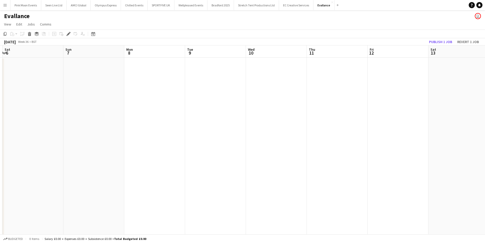
click at [167, 169] on app-calendar-viewport "Tue 2 Wed 3 2/3 1 Job Thu 4 Fri 5 Sat 6 Sun 7 Mon 8 Tue 9 Wed 10 Thu 11 Fri 12 …" at bounding box center [242, 157] width 485 height 224
drag, startPoint x: 327, startPoint y: 152, endPoint x: 103, endPoint y: 165, distance: 223.9
click at [103, 165] on app-calendar-viewport "Tue 2 Wed 3 2/3 1 Job Thu 4 Fri 5 Sat 6 Sun 7 Mon 8 Tue 9 Wed 10 Thu 11 Fri 12 …" at bounding box center [242, 157] width 485 height 224
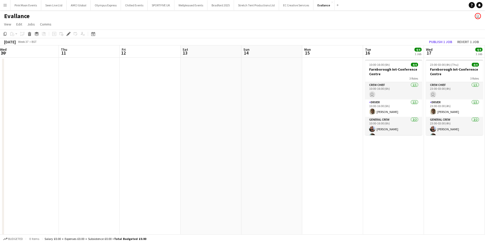
click at [59, 151] on app-calendar-viewport "Mon 8 Tue 9 Wed 10 Thu 11 Fri 12 Sat 13 Sun 14 Mon 15 Tue 16 4/4 1 Job Wed 17 4…" at bounding box center [242, 157] width 485 height 224
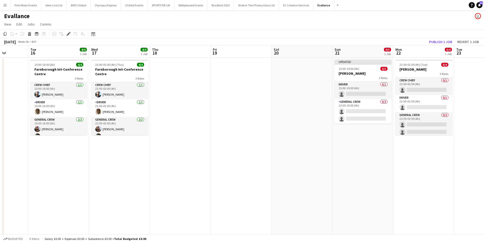
scroll to position [0, 183]
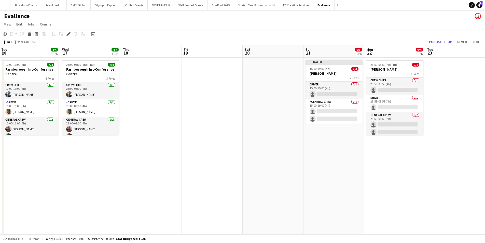
drag, startPoint x: 192, startPoint y: 151, endPoint x: 59, endPoint y: 157, distance: 133.0
click at [59, 157] on app-calendar-viewport "Sat 13 Sun 14 Mon 15 Tue 16 4/4 1 Job Wed 17 4/4 1 Job Thu 18 Fri 19 Sat 20 Sun…" at bounding box center [242, 157] width 485 height 224
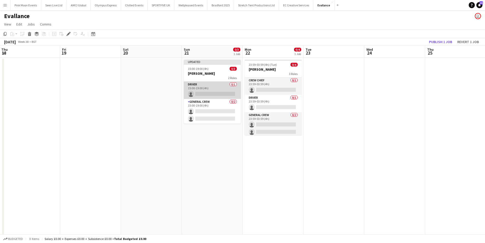
click at [203, 90] on app-card-role "Driver 0/1 15:00-19:00 (4h) single-neutral-actions" at bounding box center [212, 89] width 57 height 17
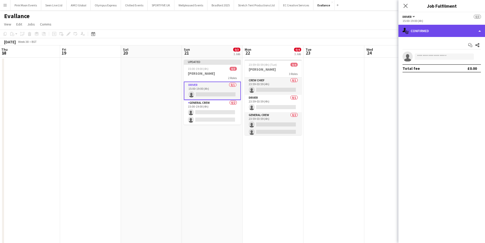
click at [425, 34] on div "single-neutral-actions-check-2 Confirmed" at bounding box center [441, 31] width 87 height 12
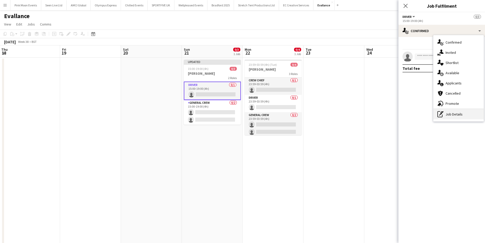
click at [454, 115] on div "pen-write Job Details" at bounding box center [458, 114] width 50 height 10
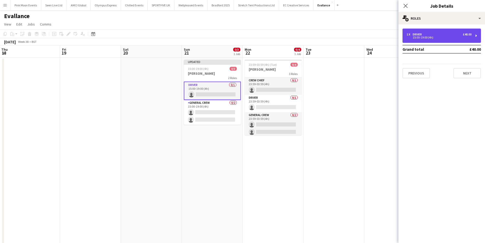
click at [419, 32] on div "1 x Driver £40.00 15:00-19:00 (4h)" at bounding box center [442, 36] width 78 height 14
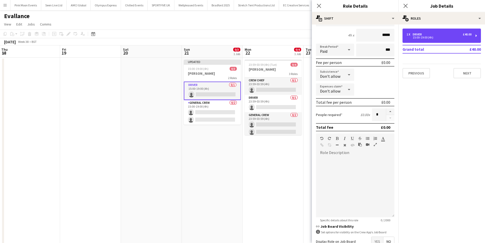
scroll to position [51, 0]
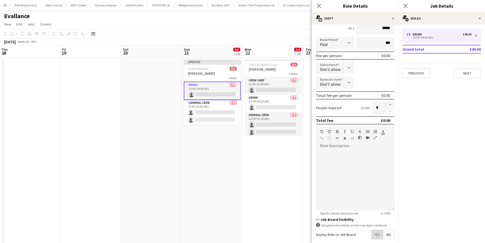
click at [375, 233] on span "Yes" at bounding box center [377, 234] width 12 height 9
click at [270, 107] on app-card-role "Driver 0/1 23:59-03:59 (4h) single-neutral-actions" at bounding box center [273, 103] width 57 height 17
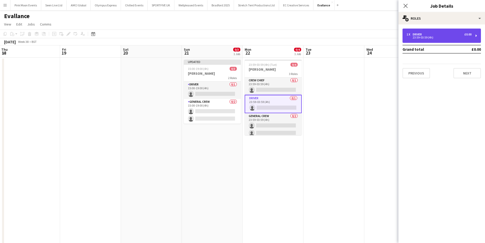
click at [417, 34] on div "Driver" at bounding box center [418, 35] width 11 height 4
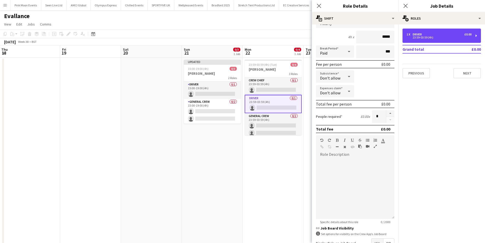
scroll to position [51, 0]
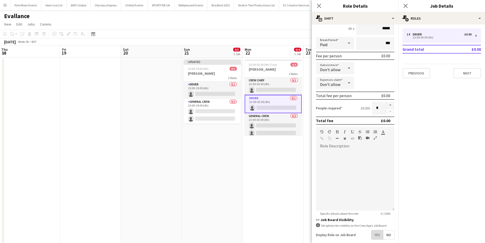
click at [371, 230] on span "Yes" at bounding box center [377, 234] width 12 height 9
click at [276, 126] on app-card-role "General Crew 0/2 23:59-03:59 (4h) single-neutral-actions single-neutral-actions" at bounding box center [273, 125] width 57 height 25
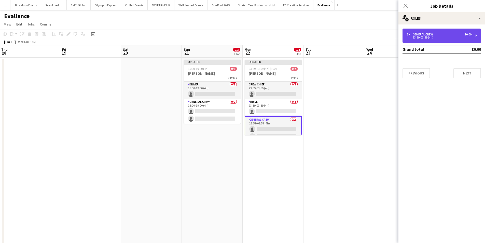
click at [419, 33] on div "General Crew" at bounding box center [424, 35] width 22 height 4
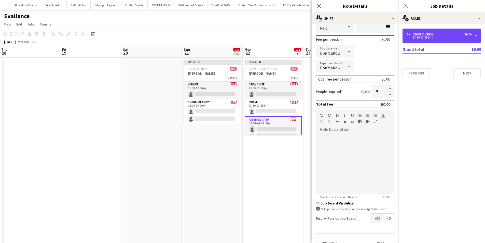
scroll to position [76, 0]
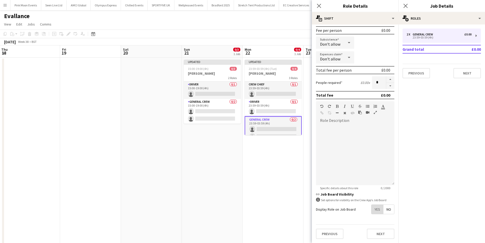
click at [373, 206] on span "Yes" at bounding box center [377, 208] width 12 height 9
click at [320, 5] on icon at bounding box center [318, 5] width 5 height 5
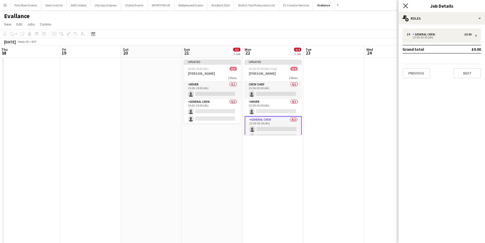
click at [405, 7] on icon at bounding box center [405, 5] width 5 height 5
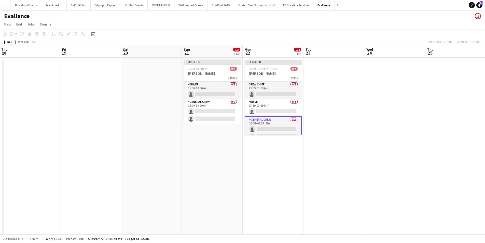
click at [435, 48] on app-board-header-date "Thu 25" at bounding box center [455, 51] width 61 height 12
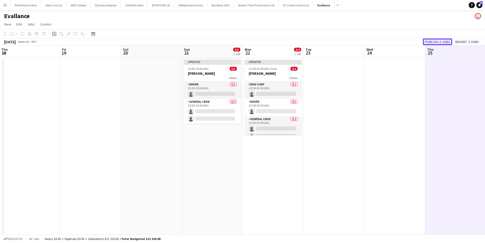
click at [439, 39] on button "Publish 2 jobs" at bounding box center [437, 41] width 29 height 7
